Goal: Task Accomplishment & Management: Manage account settings

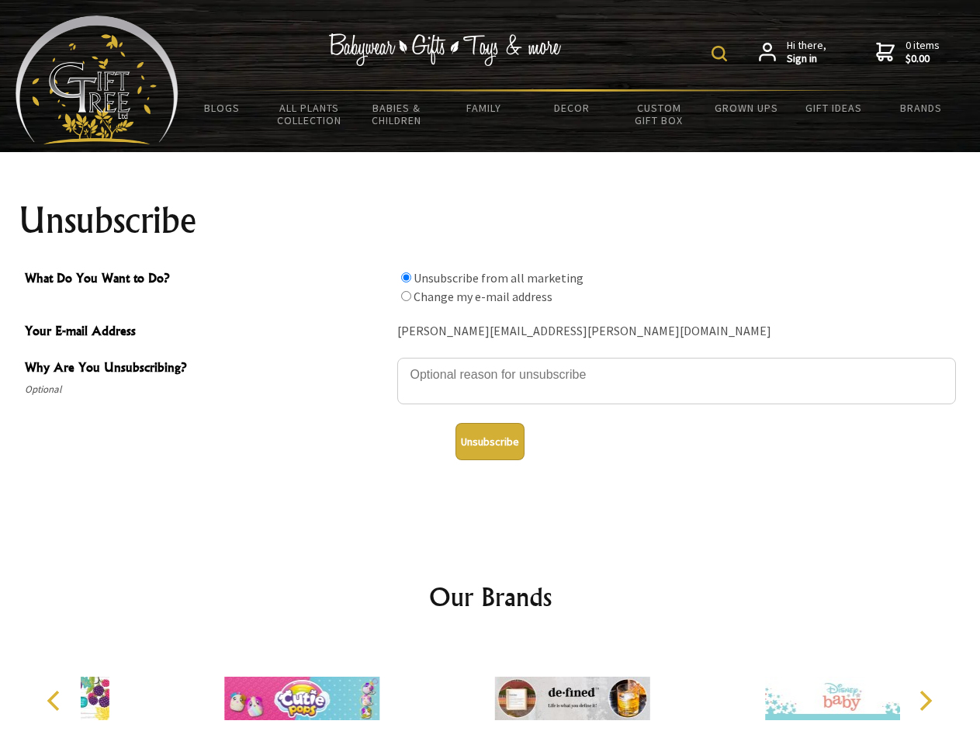
click at [721, 54] on img at bounding box center [719, 54] width 16 height 16
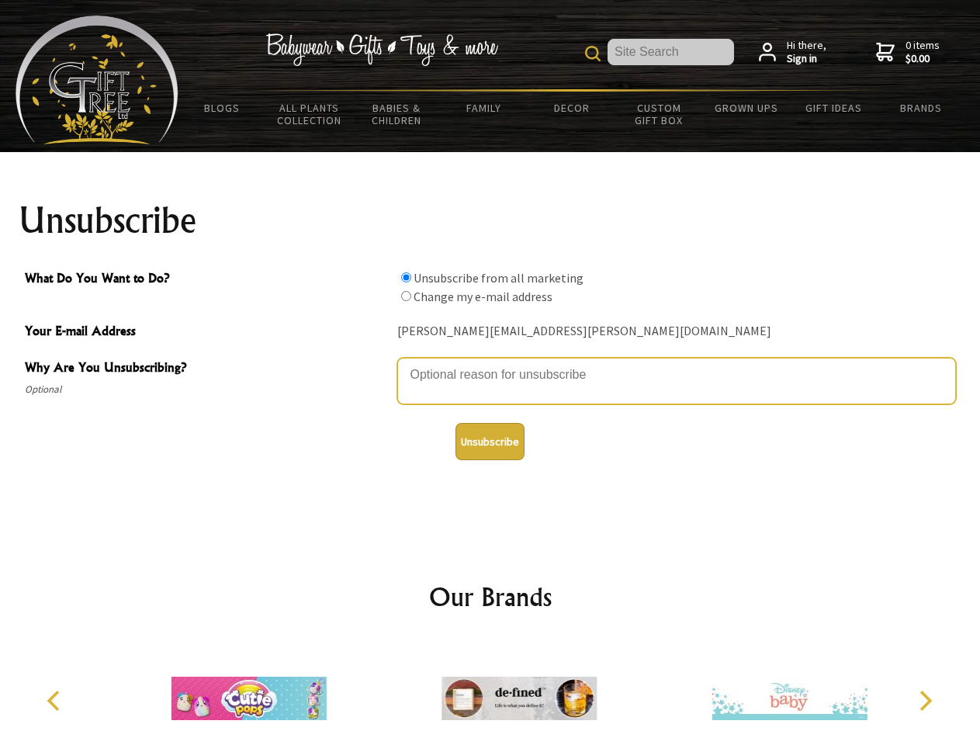
click at [490, 363] on textarea "Why Are You Unsubscribing?" at bounding box center [676, 381] width 558 height 47
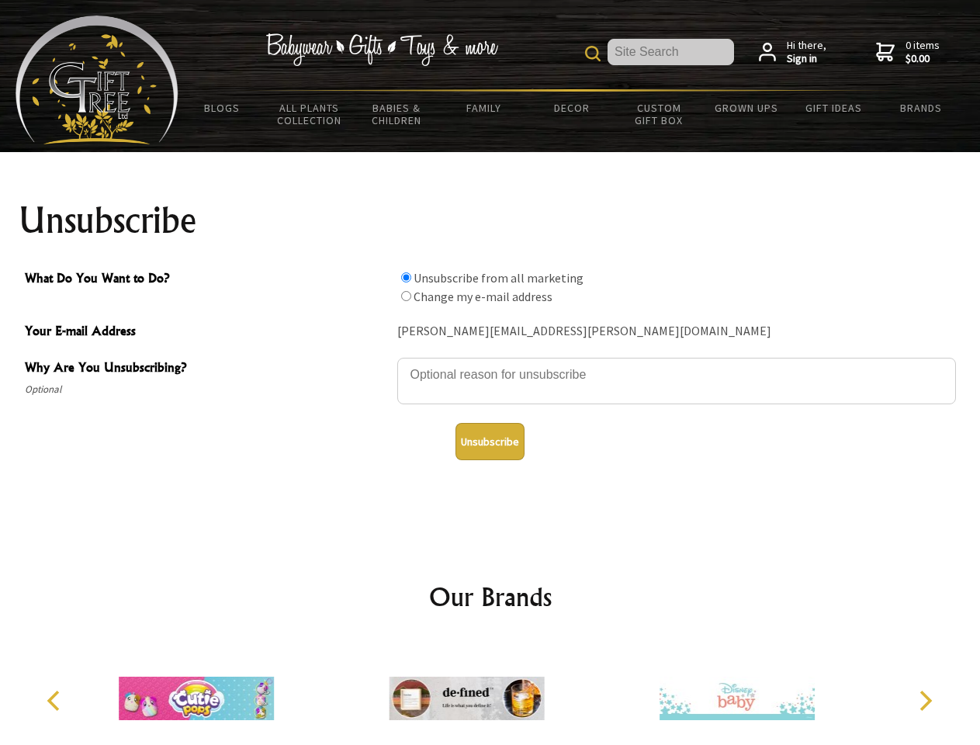
click at [406, 277] on input "What Do You Want to Do?" at bounding box center [406, 277] width 10 height 10
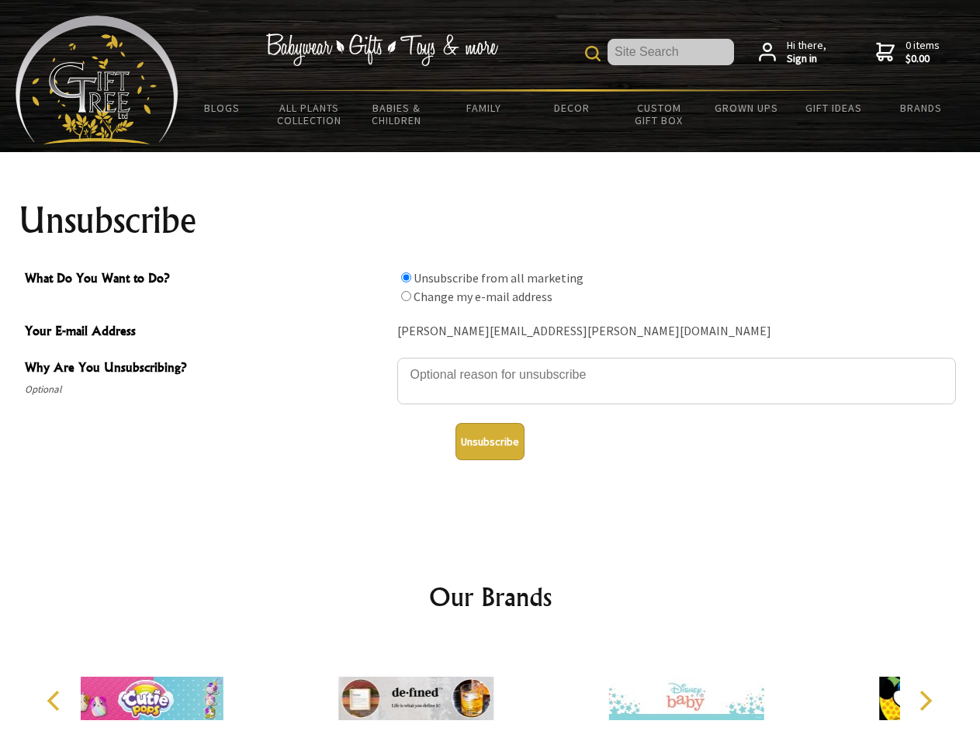
click at [406, 295] on input "What Do You Want to Do?" at bounding box center [406, 296] width 10 height 10
radio input "true"
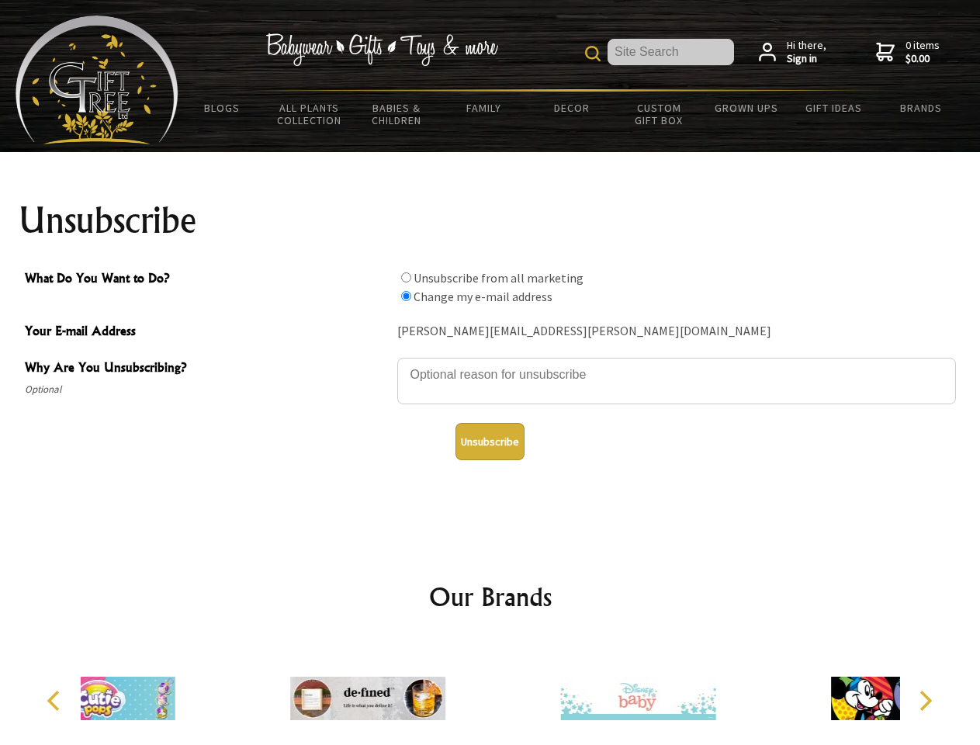
click at [489, 441] on button "Unsubscribe" at bounding box center [489, 441] width 69 height 37
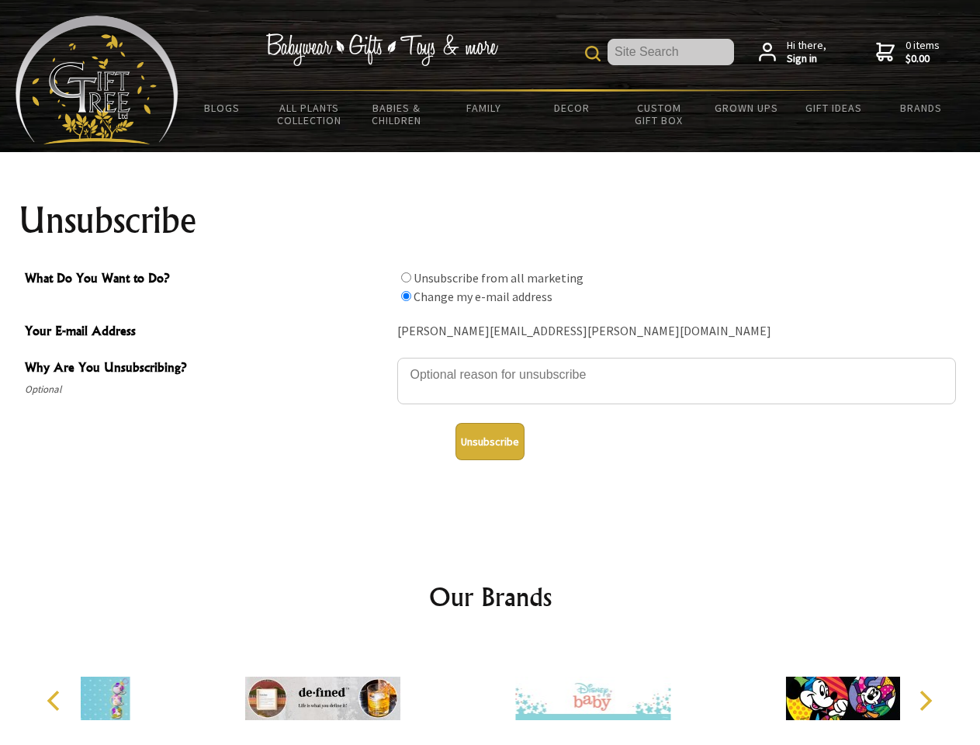
click at [515, 692] on img at bounding box center [592, 698] width 155 height 116
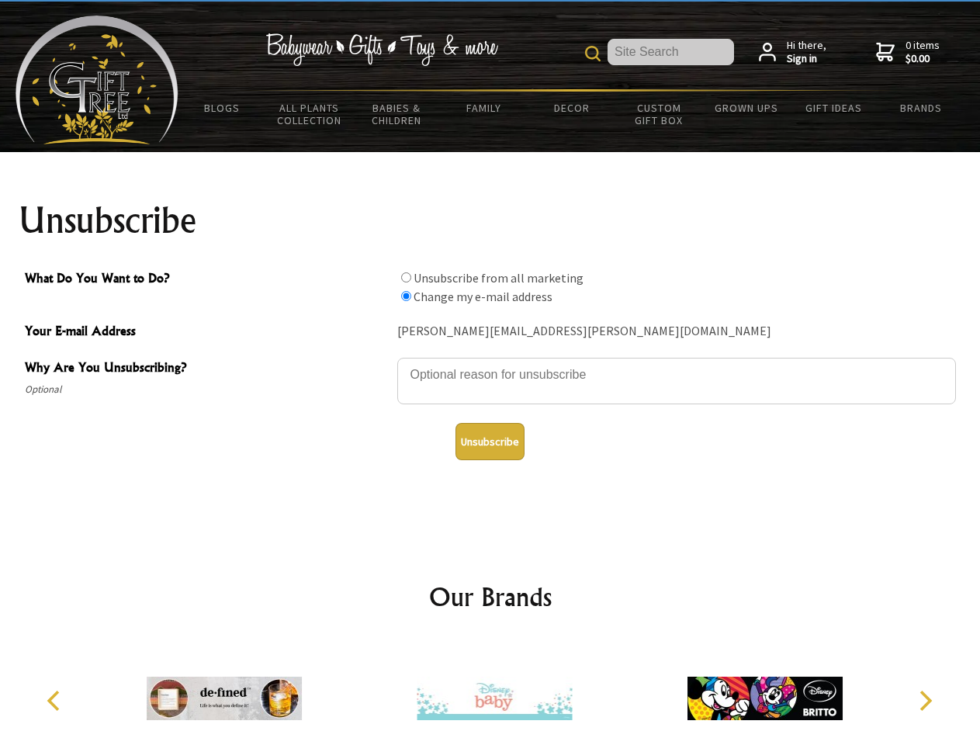
click at [56, 700] on icon "Previous" at bounding box center [55, 700] width 20 height 20
click at [924, 700] on icon "Next" at bounding box center [924, 700] width 20 height 20
